Goal: Information Seeking & Learning: Learn about a topic

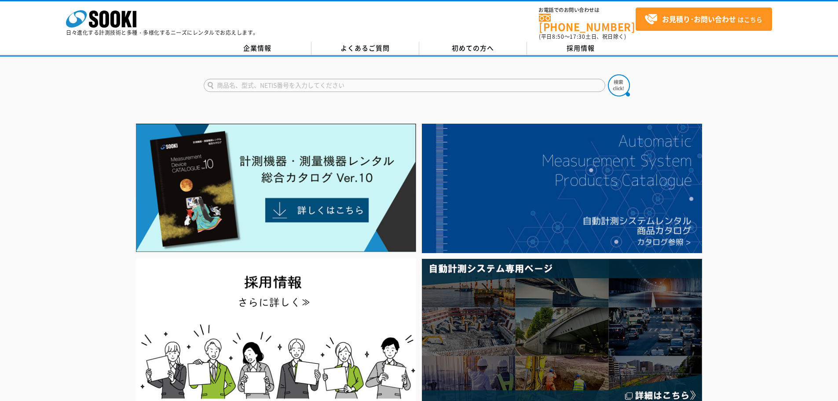
click at [223, 79] on input "text" at bounding box center [405, 85] width 402 height 13
type input "コスモ"
click at [449, 74] on button at bounding box center [619, 85] width 22 height 22
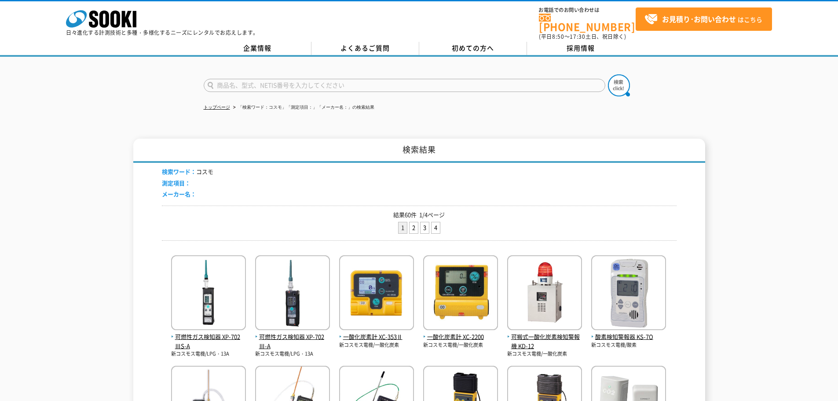
click at [243, 80] on input "text" at bounding box center [405, 85] width 402 height 13
type input "コスモト"
click at [608, 74] on button at bounding box center [619, 85] width 22 height 22
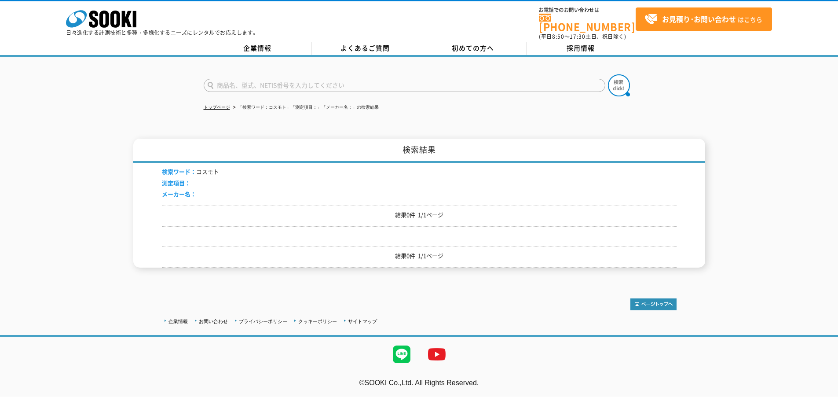
click at [280, 83] on input "text" at bounding box center [405, 85] width 402 height 13
click at [280, 83] on input "コスモ・ト" at bounding box center [405, 85] width 402 height 13
type input "コスモ・ト"
click at [608, 74] on button at bounding box center [619, 85] width 22 height 22
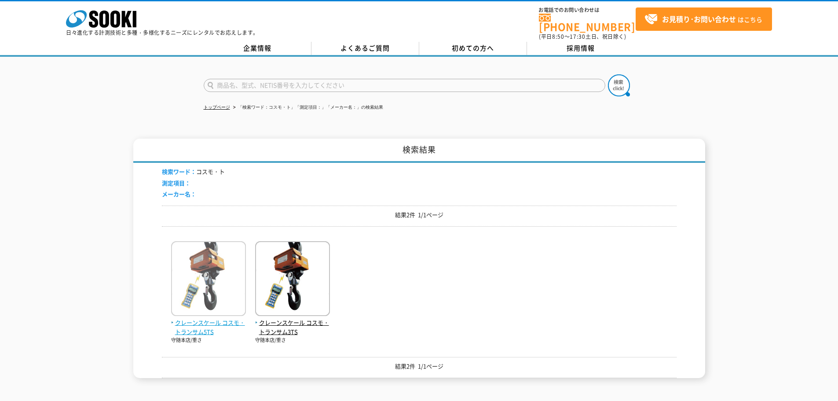
click at [222, 307] on img at bounding box center [208, 279] width 75 height 77
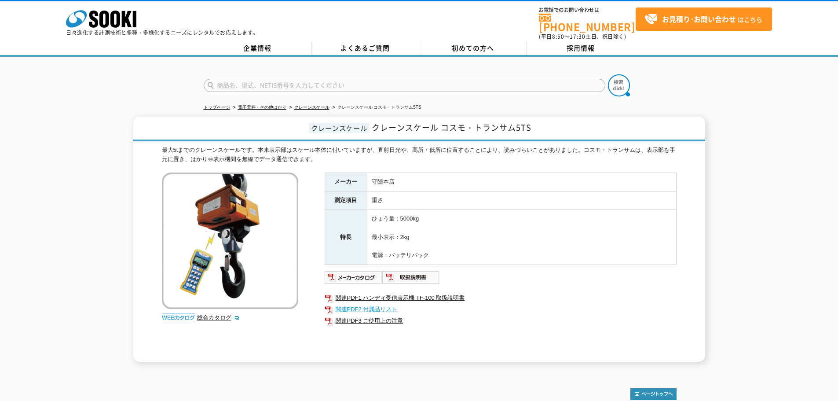
click at [368, 303] on link "関連PDF2 付属品リスト" at bounding box center [501, 308] width 352 height 11
click at [412, 274] on img at bounding box center [411, 277] width 58 height 14
click at [445, 293] on link "関連PDF1 ハンディ受信表示機 TF-100 取扱説明書" at bounding box center [501, 297] width 352 height 11
click at [359, 270] on img at bounding box center [354, 277] width 58 height 14
click at [419, 270] on img at bounding box center [411, 277] width 58 height 14
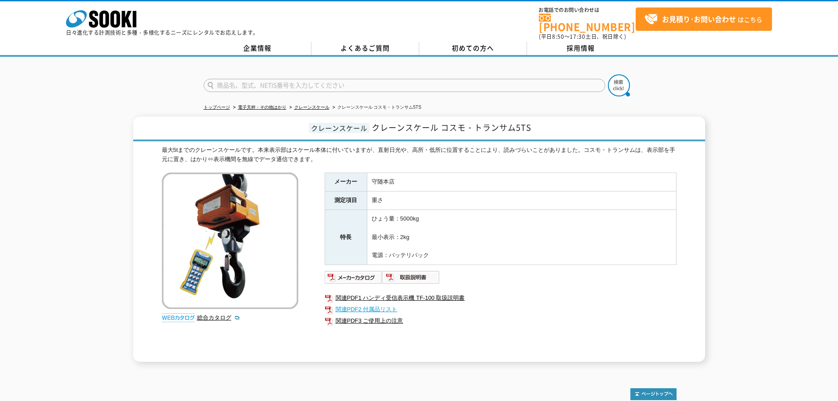
click at [385, 304] on link "関連PDF2 付属品リスト" at bounding box center [501, 308] width 352 height 11
click at [367, 270] on img at bounding box center [354, 277] width 58 height 14
click at [364, 270] on img at bounding box center [354, 277] width 58 height 14
